Goal: Information Seeking & Learning: Check status

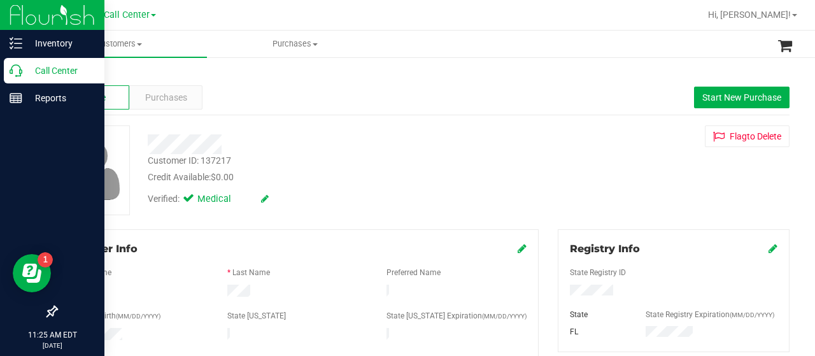
click at [11, 69] on icon at bounding box center [16, 70] width 13 height 13
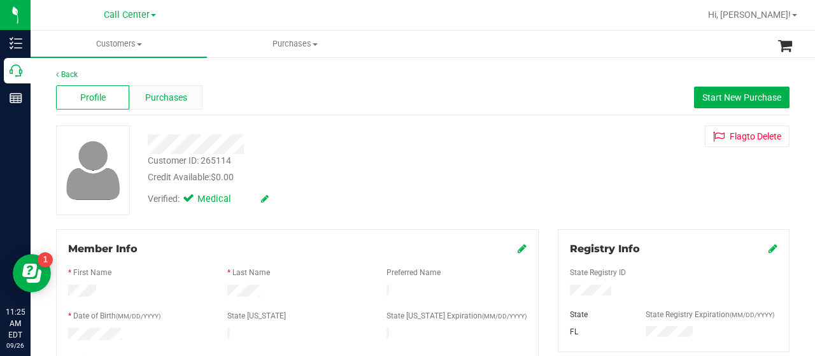
click at [164, 99] on span "Purchases" at bounding box center [166, 97] width 42 height 13
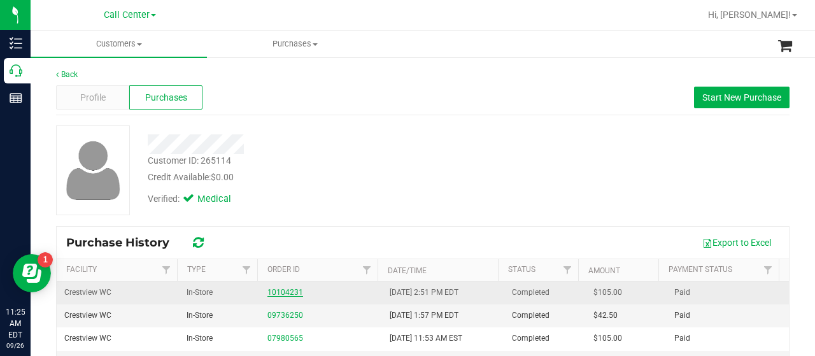
click at [276, 289] on link "10104231" at bounding box center [286, 292] width 36 height 9
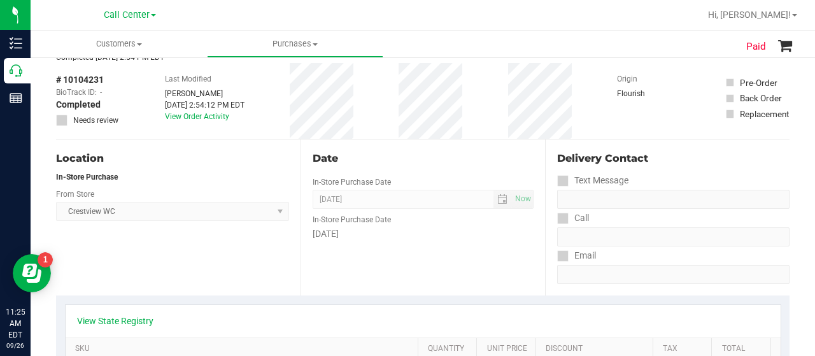
scroll to position [138, 0]
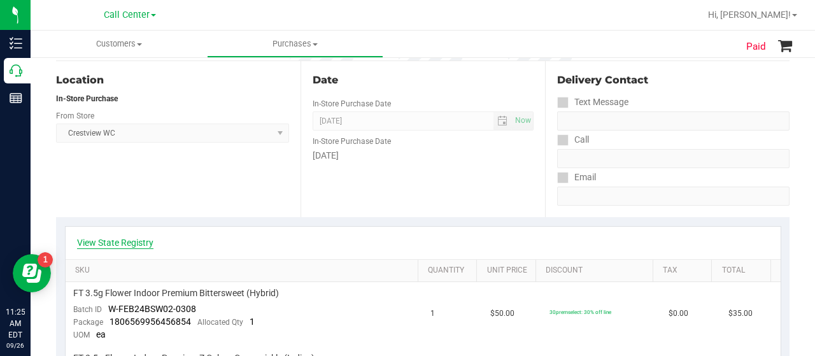
click at [128, 240] on link "View State Registry" at bounding box center [115, 242] width 76 height 13
